Goal: Task Accomplishment & Management: Manage account settings

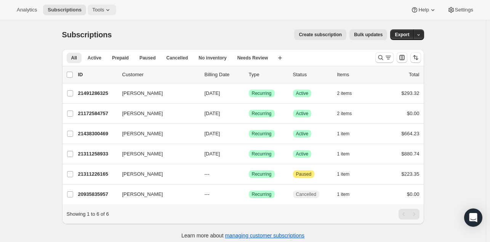
click at [104, 8] on icon at bounding box center [108, 10] width 8 height 8
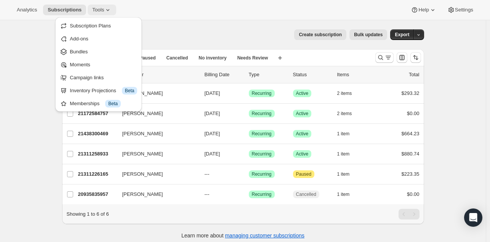
click at [104, 8] on icon at bounding box center [108, 10] width 8 height 8
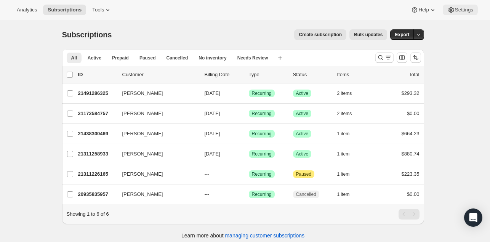
click at [458, 8] on span "Settings" at bounding box center [464, 10] width 18 height 6
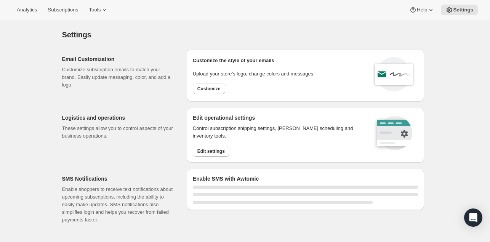
select select "22:00"
select select "09:00"
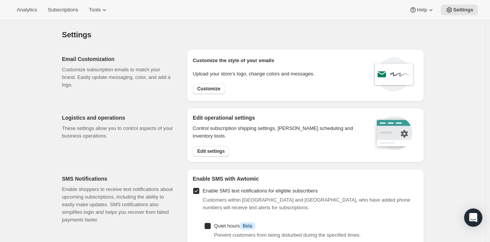
checkbox input "true"
click at [201, 88] on span "Customize" at bounding box center [208, 89] width 23 height 6
select select "subscriptionMessage"
select select "5"
select select "15"
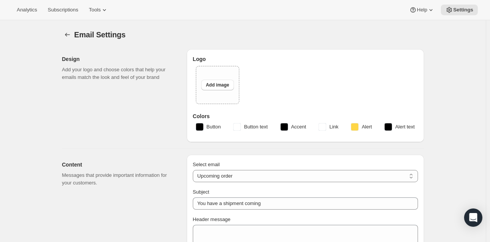
type input "Silver Oak Cellars"
checkbox input "false"
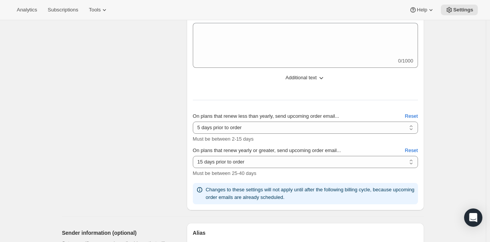
scroll to position [286, 0]
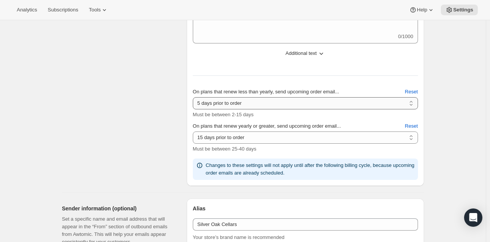
click at [239, 102] on select "2 days prior to order 3 days prior to order 4 days prior to order 5 days prior …" at bounding box center [305, 103] width 225 height 12
click at [203, 136] on select "10 days prior to order 11 days prior to order 12 days prior to order 13 days pr…" at bounding box center [305, 137] width 225 height 12
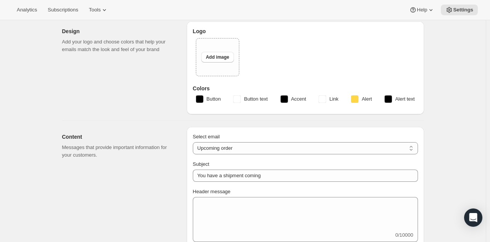
scroll to position [0, 0]
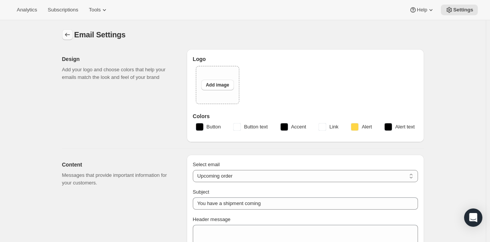
click at [67, 35] on icon "Settings" at bounding box center [67, 35] width 5 height 4
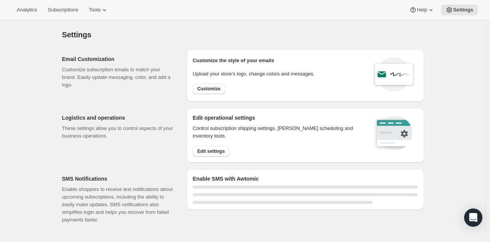
select select "22:00"
select select "09:00"
